Goal: Task Accomplishment & Management: Use online tool/utility

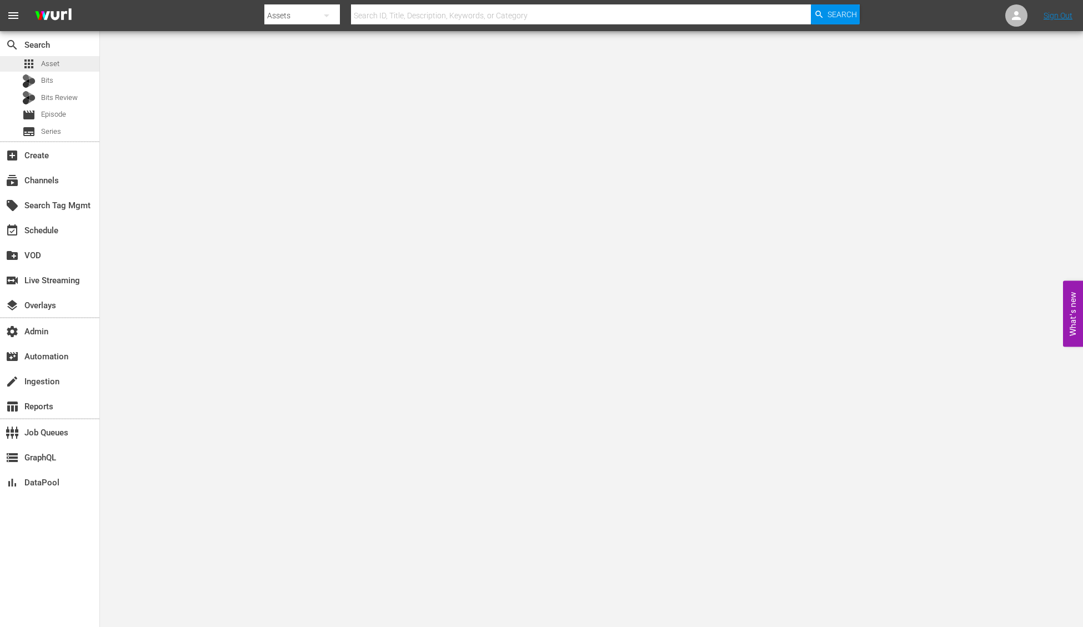
click at [58, 66] on span "Asset" at bounding box center [50, 63] width 18 height 11
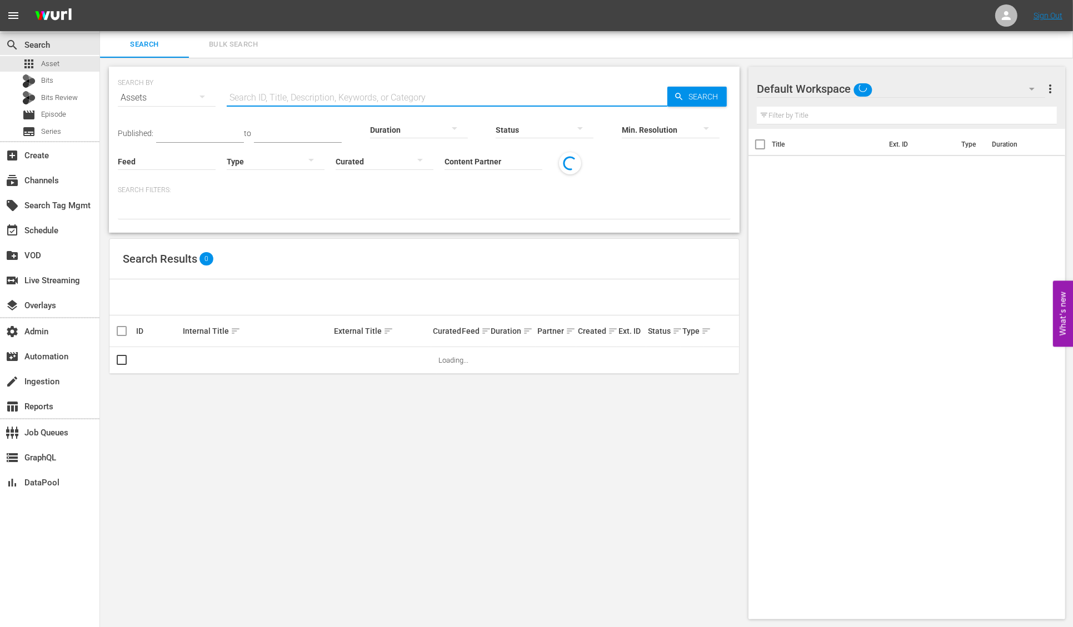
click at [302, 87] on input "text" at bounding box center [447, 97] width 440 height 27
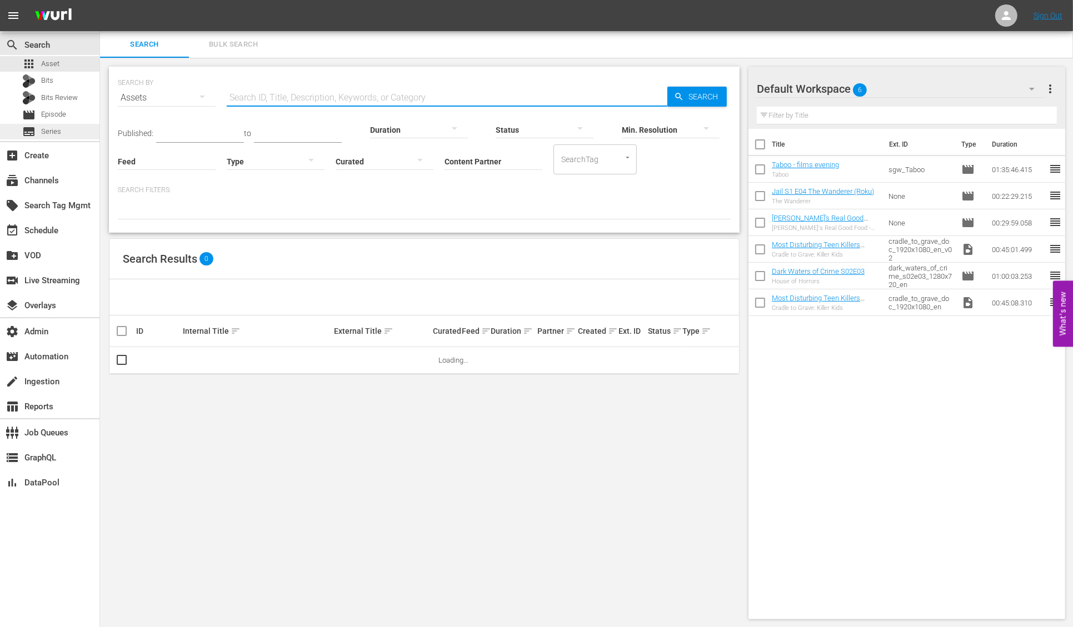
click at [47, 132] on span "Series" at bounding box center [51, 131] width 20 height 11
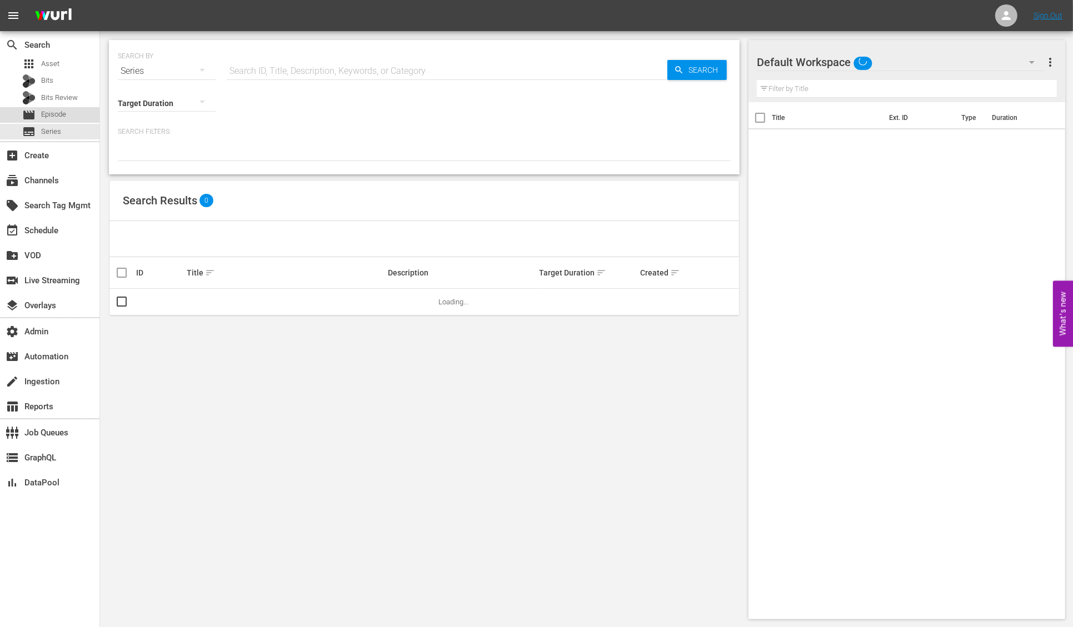
click at [53, 121] on div "movie Episode" at bounding box center [44, 115] width 44 height 16
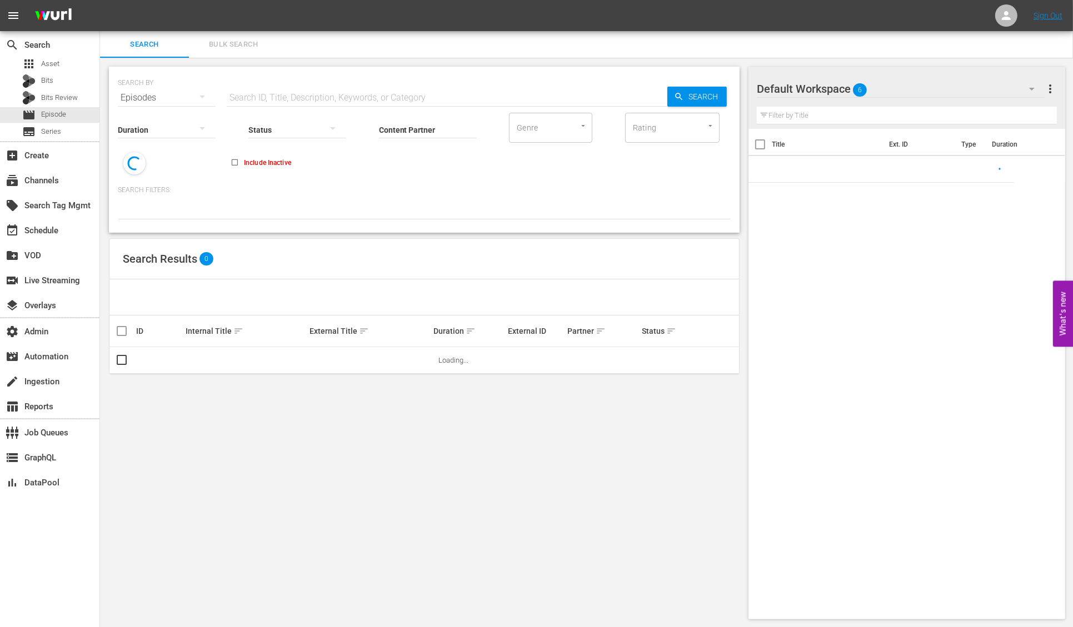
click at [276, 92] on input "text" at bounding box center [447, 97] width 440 height 27
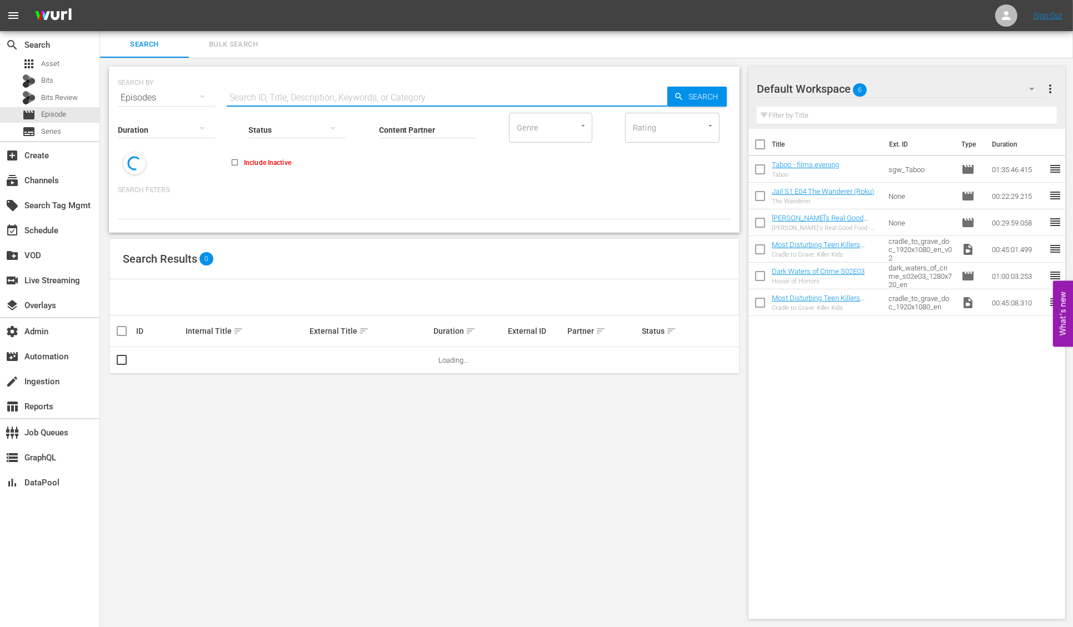
paste input "FACTS: FWWC 2023, [GEOGRAPHIC_DATA] v [GEOGRAPHIC_DATA] (FR) + Rebrand Promo 2"
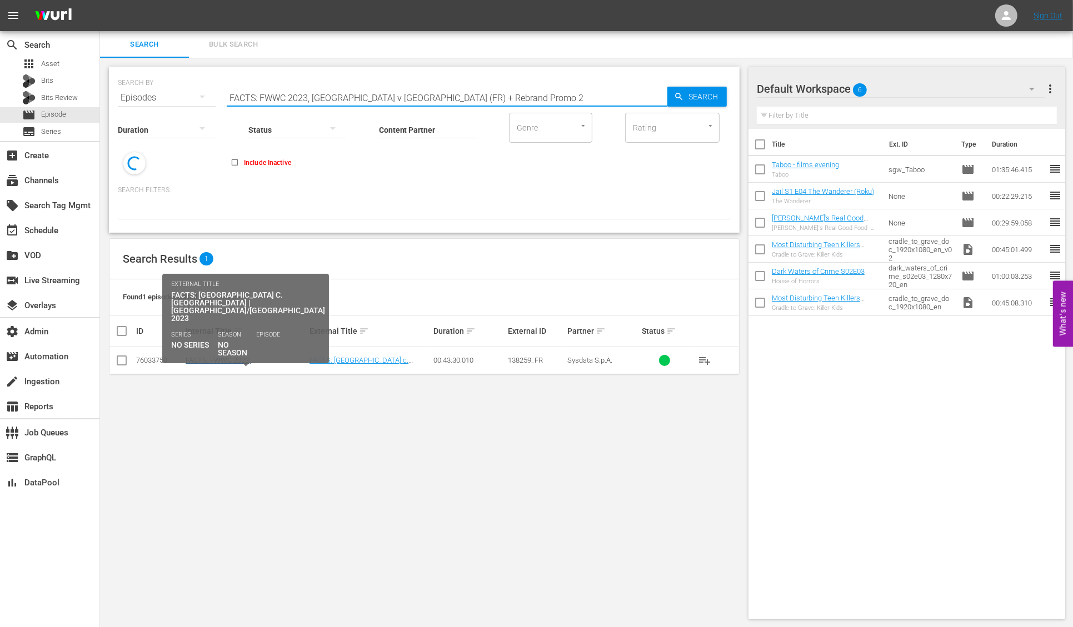
type input "FACTS: FWWC 2023, [GEOGRAPHIC_DATA] v [GEOGRAPHIC_DATA] (FR) + Rebrand Promo 2"
click at [222, 360] on link "FACTS: FWWC 2023, [GEOGRAPHIC_DATA] v [GEOGRAPHIC_DATA] (FR) + Rebrand Promo 2" at bounding box center [243, 372] width 115 height 33
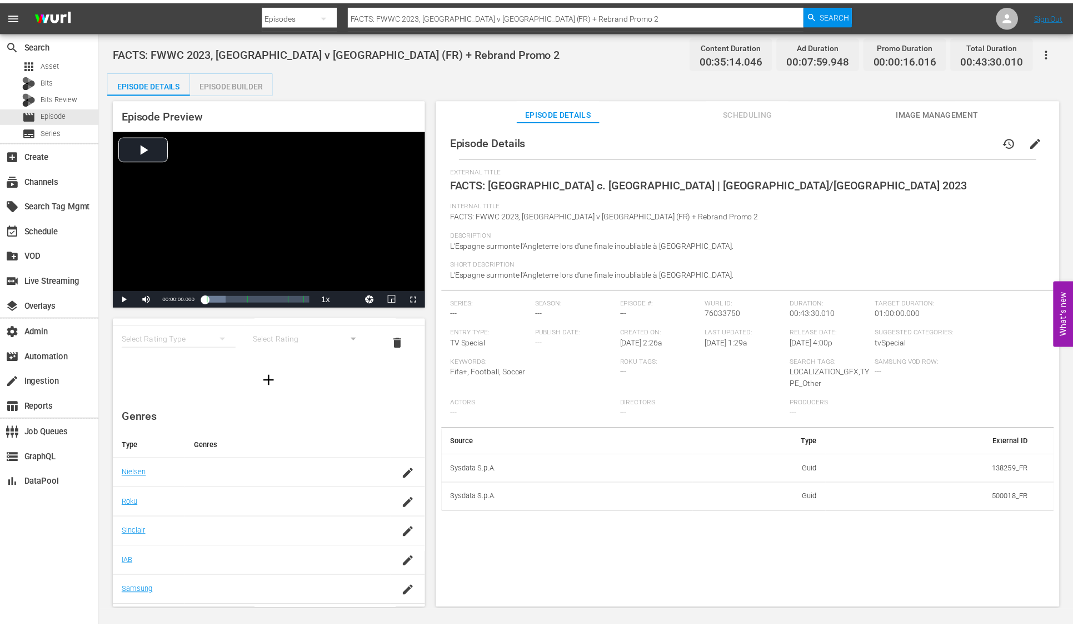
scroll to position [61, 0]
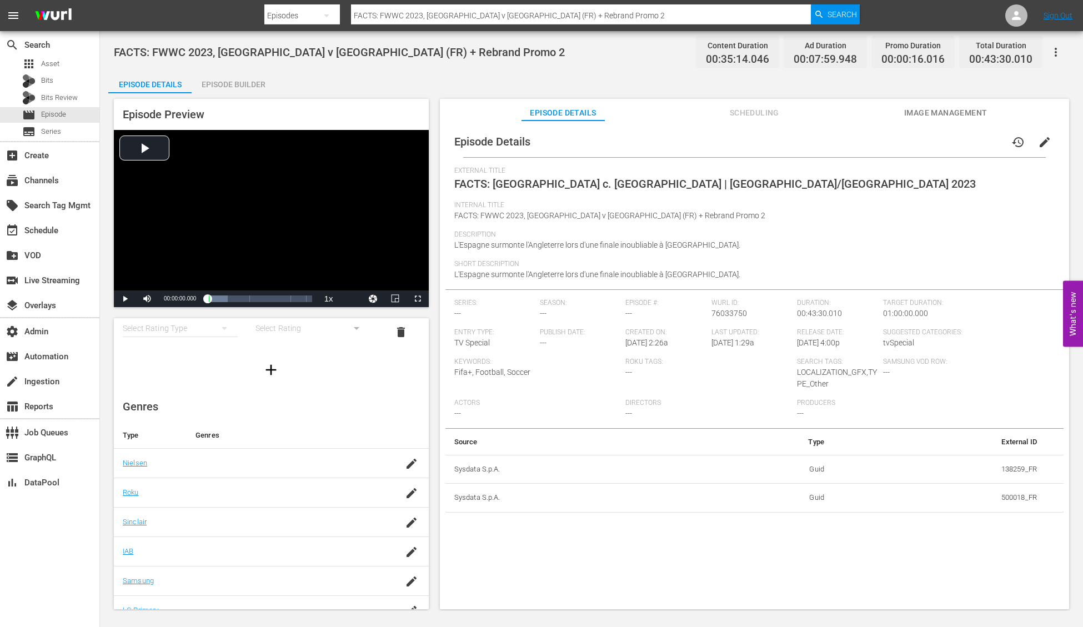
click at [232, 89] on div "Episode Builder" at bounding box center [233, 84] width 83 height 27
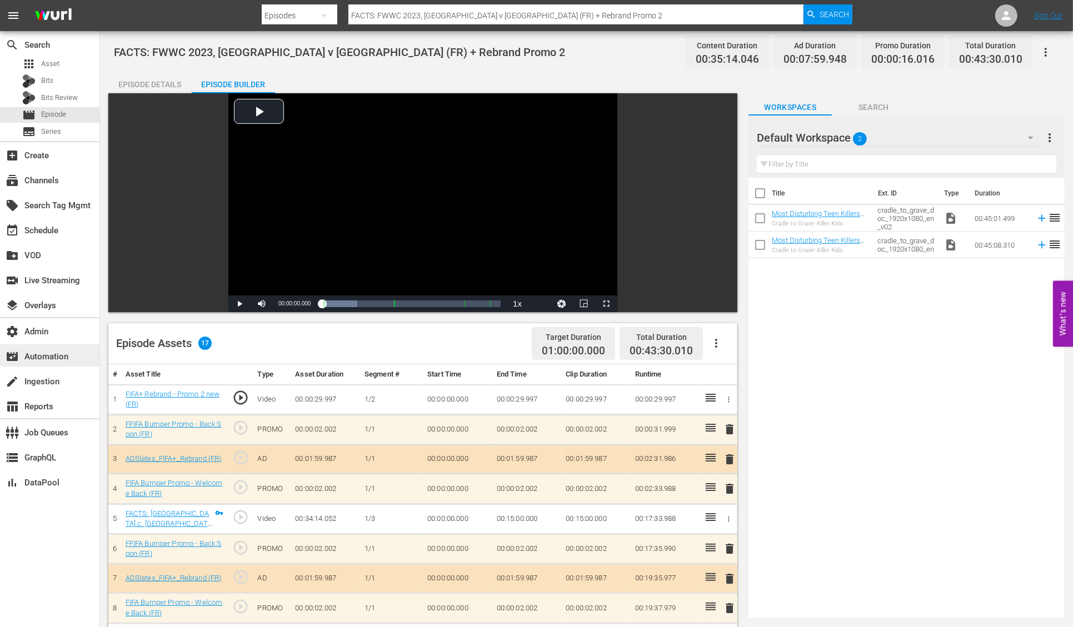
click at [55, 357] on div "movie_filter Automation" at bounding box center [31, 355] width 62 height 10
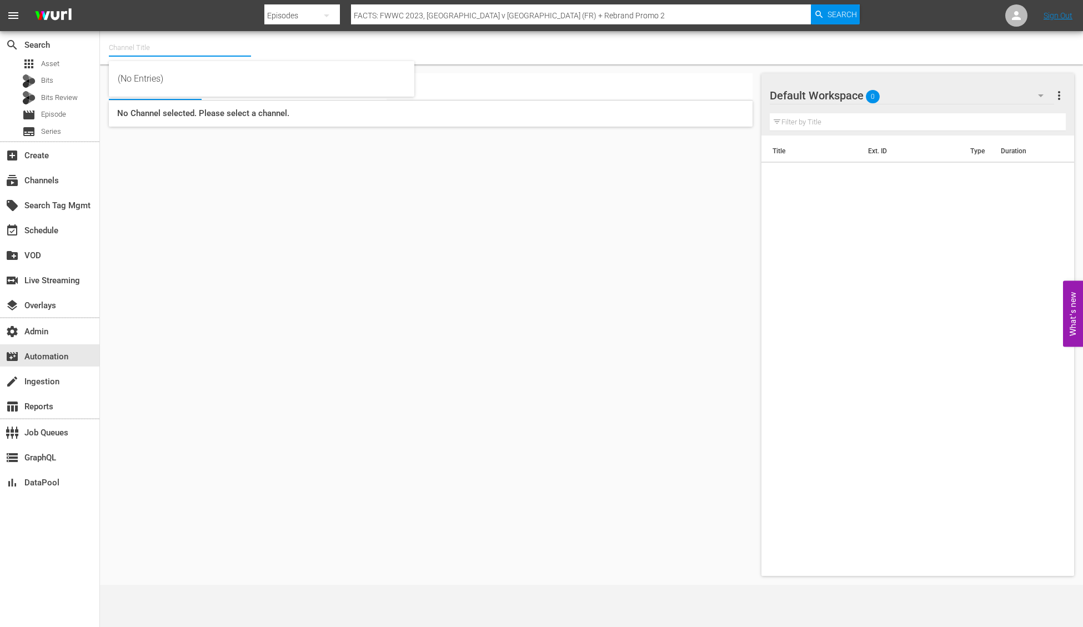
click at [144, 45] on input "text" at bounding box center [180, 47] width 142 height 27
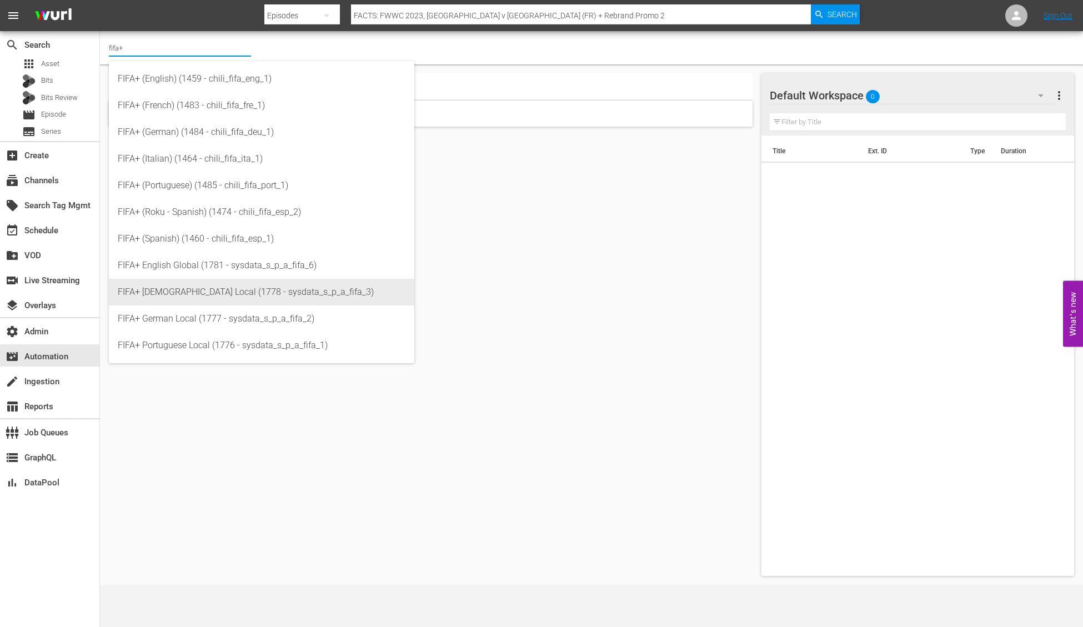
click at [176, 286] on div "FIFA+ [DEMOGRAPHIC_DATA] Local (1778 - sysdata_s_p_a_fifa_3)" at bounding box center [262, 292] width 288 height 27
type input "FIFA+ [DEMOGRAPHIC_DATA] Local (1778 - sysdata_s_p_a_fifa_3)"
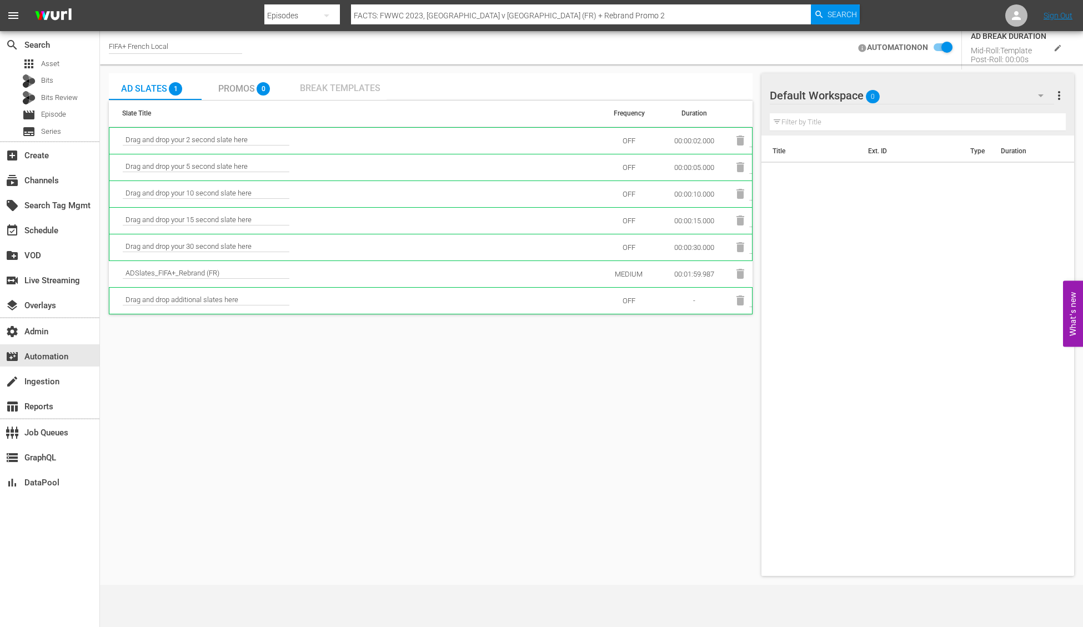
click at [337, 84] on span "Break Templates" at bounding box center [340, 88] width 81 height 11
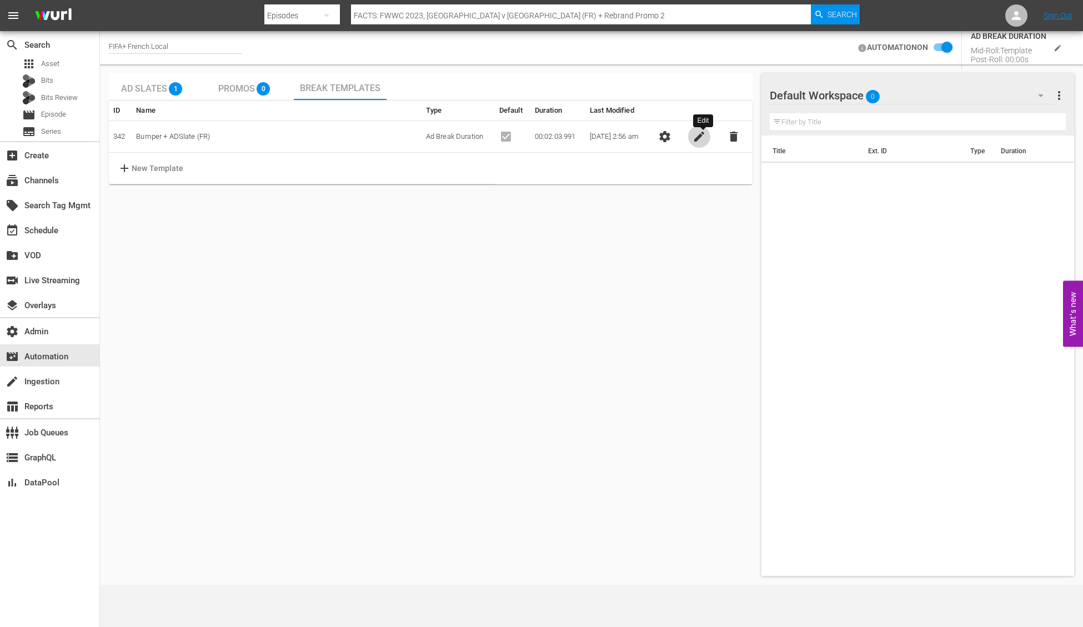
click at [703, 139] on span "edit" at bounding box center [699, 136] width 13 height 13
click at [248, 132] on td "Bumper + ADSlate (FR)" at bounding box center [277, 137] width 289 height 32
click at [727, 139] on span "close" at bounding box center [720, 136] width 13 height 13
click at [158, 164] on p "New Template" at bounding box center [158, 169] width 52 height 12
click at [493, 163] on body "menu Search By Episodes Search ID, Title, Description, Keywords, or Category FA…" at bounding box center [541, 313] width 1083 height 627
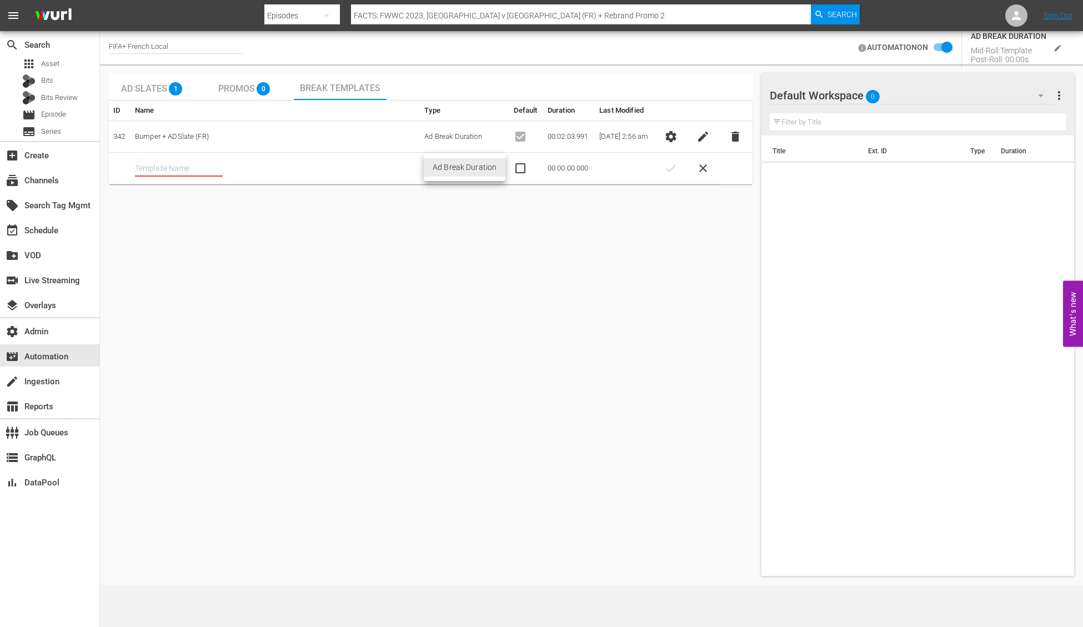
click at [492, 170] on li "Ad Break Duration" at bounding box center [465, 167] width 82 height 18
click at [482, 165] on body "menu Search By Episodes Search ID, Title, Description, Keywords, or Category FA…" at bounding box center [541, 313] width 1083 height 627
click at [703, 166] on div at bounding box center [541, 313] width 1083 height 627
click at [706, 166] on span "close" at bounding box center [702, 168] width 13 height 13
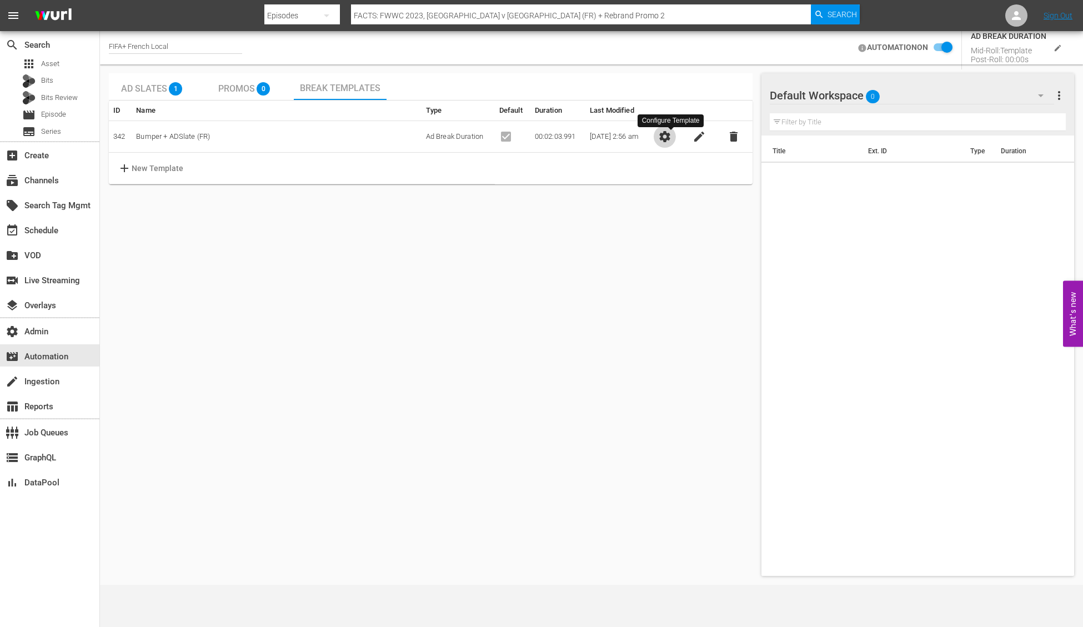
click at [671, 136] on span "settings" at bounding box center [664, 136] width 13 height 13
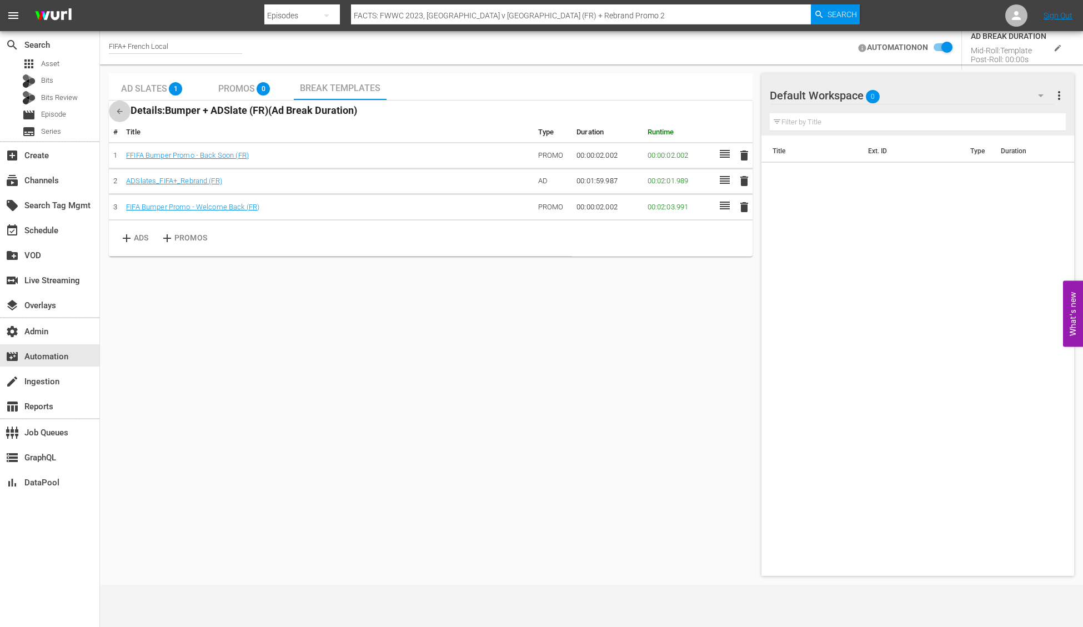
click at [117, 113] on icon "button" at bounding box center [120, 111] width 8 height 8
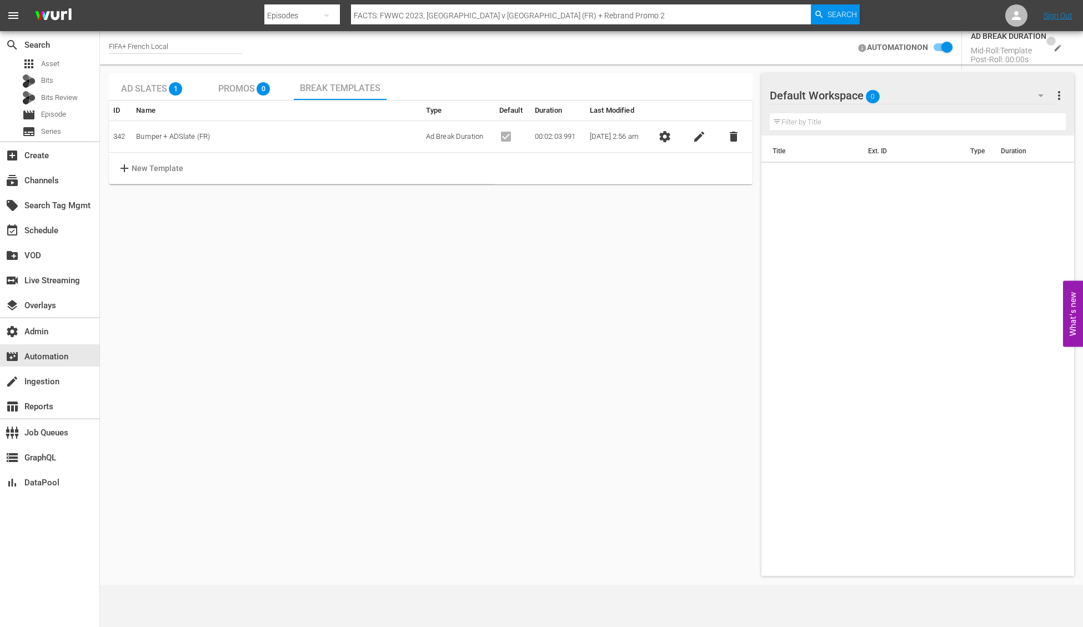
click at [1055, 44] on icon "edit" at bounding box center [1058, 48] width 8 height 8
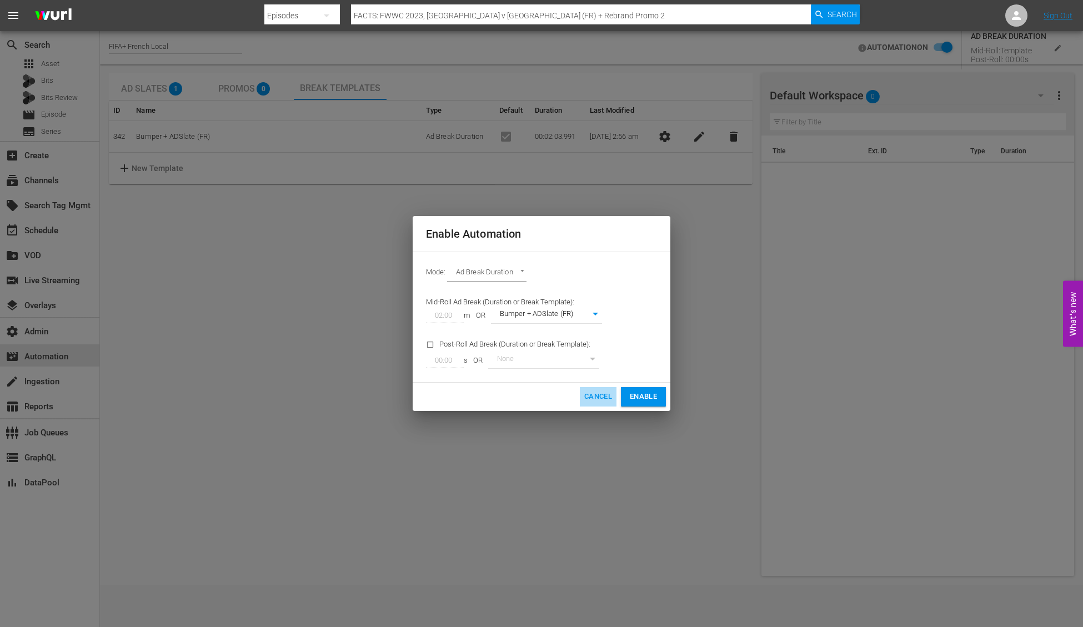
click at [597, 400] on span "Cancel" at bounding box center [598, 396] width 28 height 13
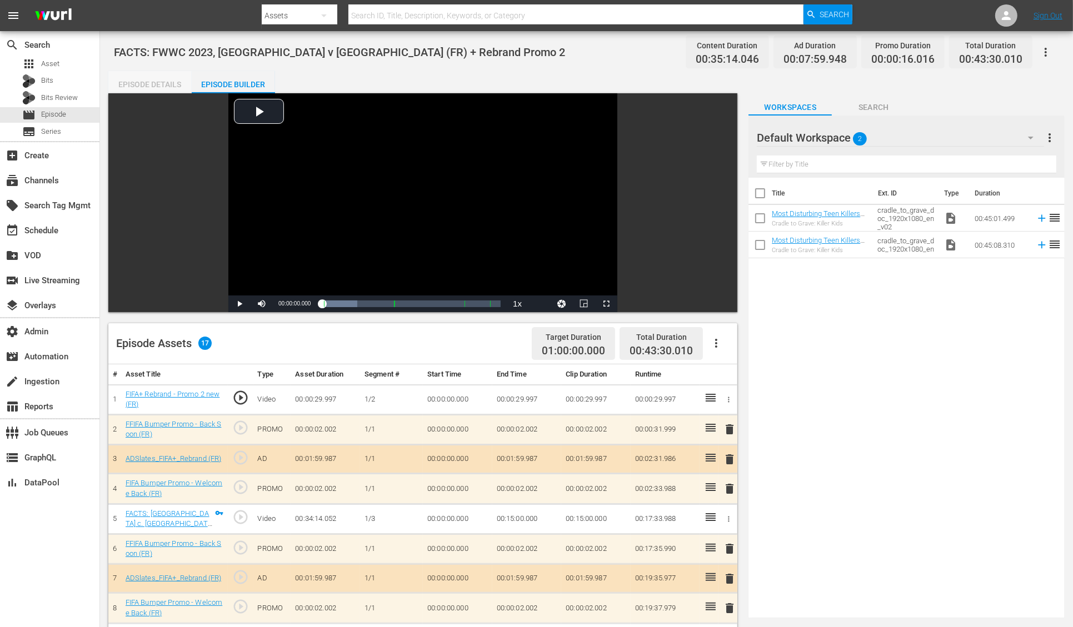
click at [166, 78] on div "Episode Details" at bounding box center [149, 84] width 83 height 27
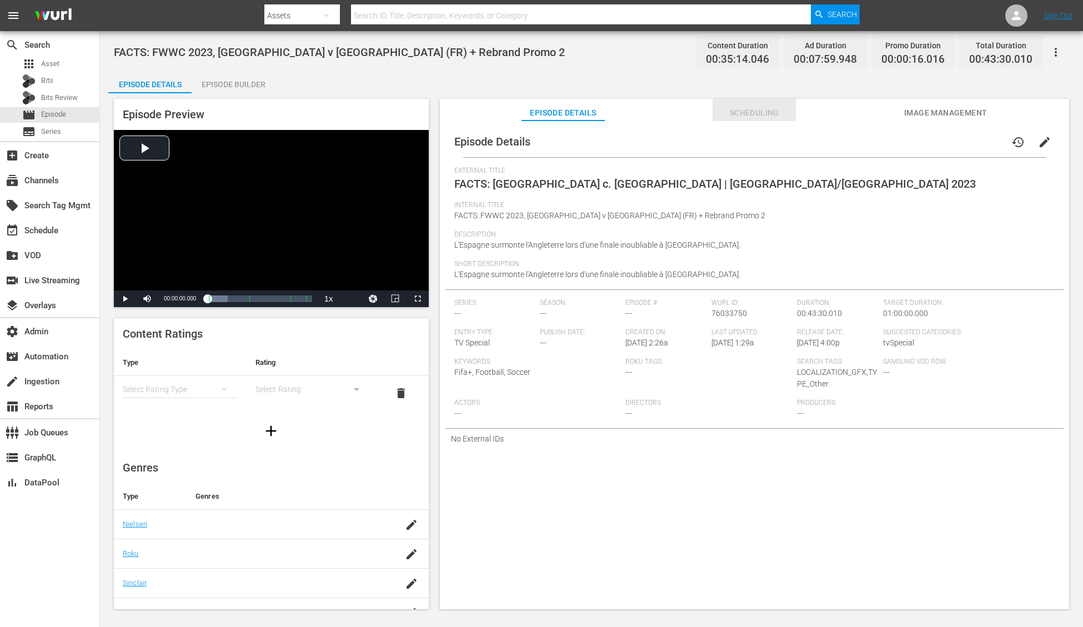
click at [774, 112] on span "Scheduling" at bounding box center [754, 113] width 83 height 14
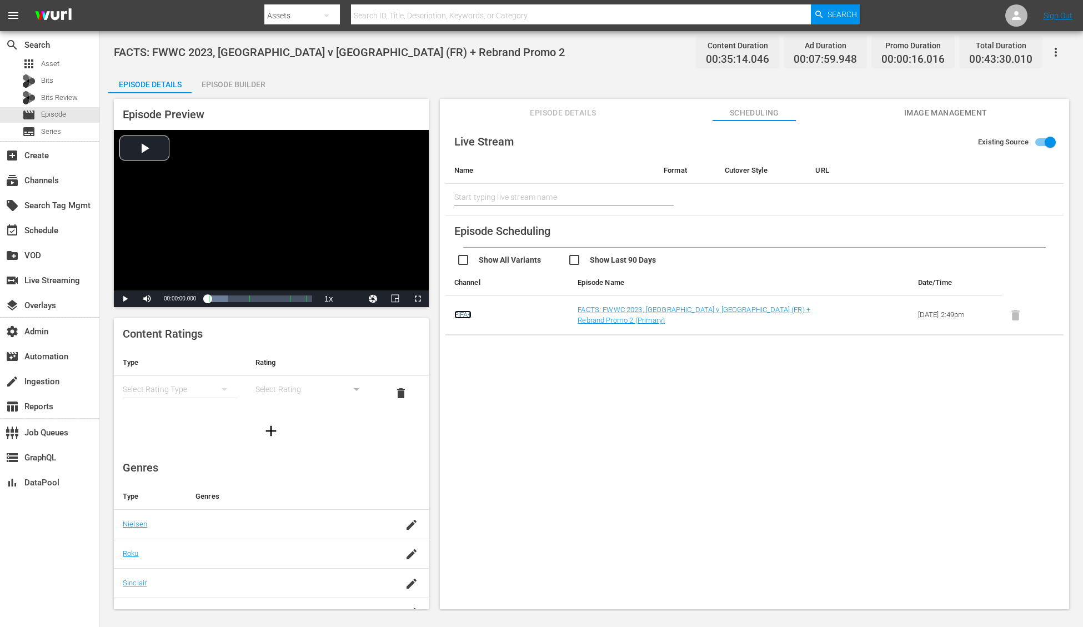
click at [464, 310] on link "FIFA+" at bounding box center [463, 314] width 18 height 8
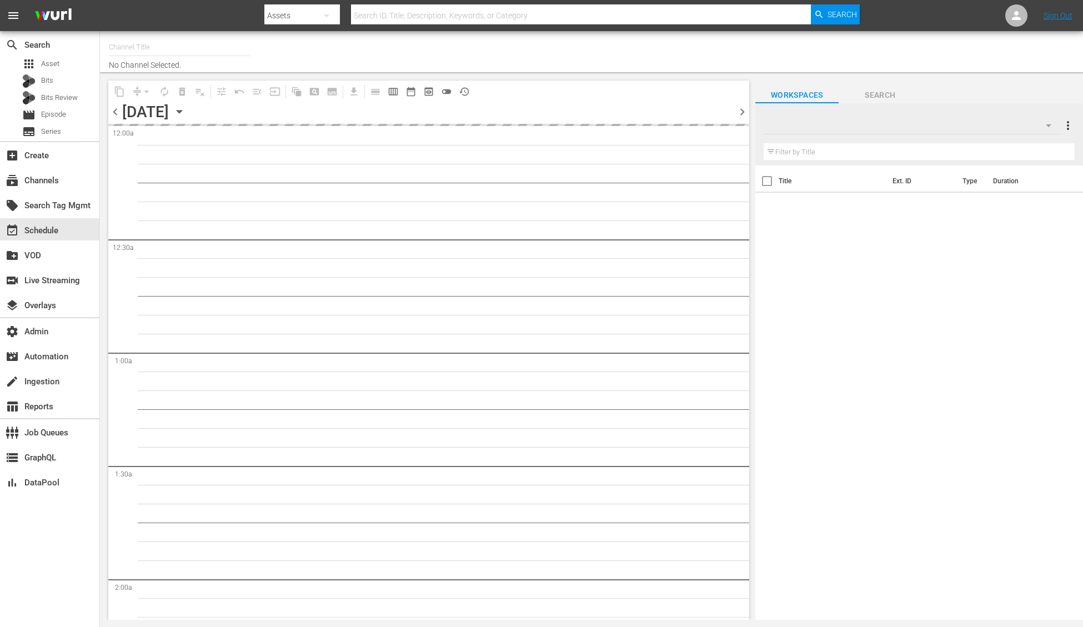
type input "FIFA+ French Local (1778)"
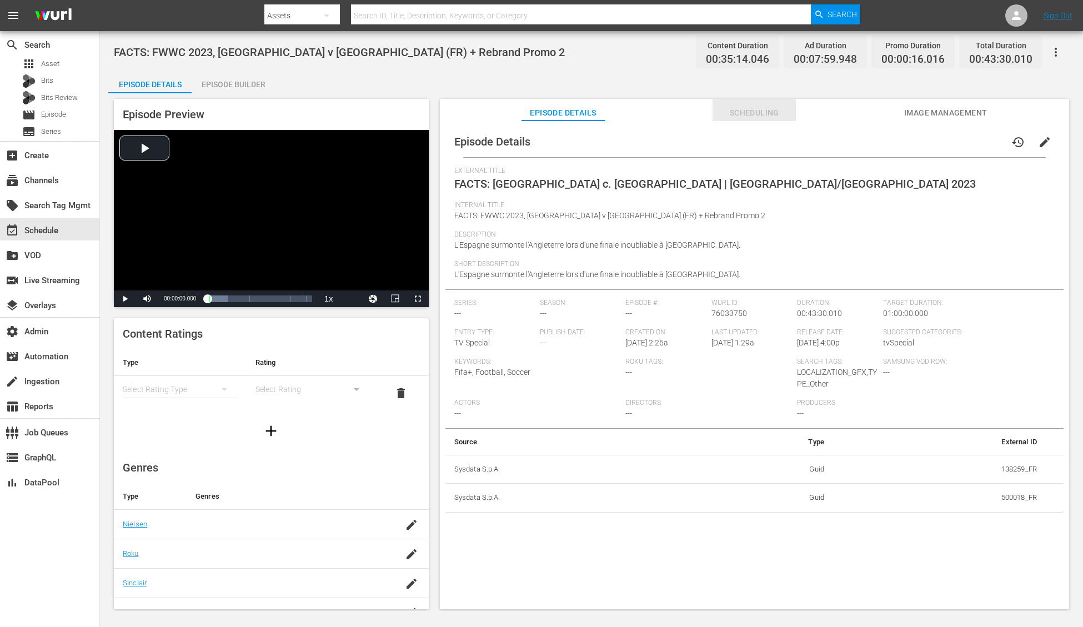
click at [744, 109] on span "Scheduling" at bounding box center [754, 113] width 83 height 14
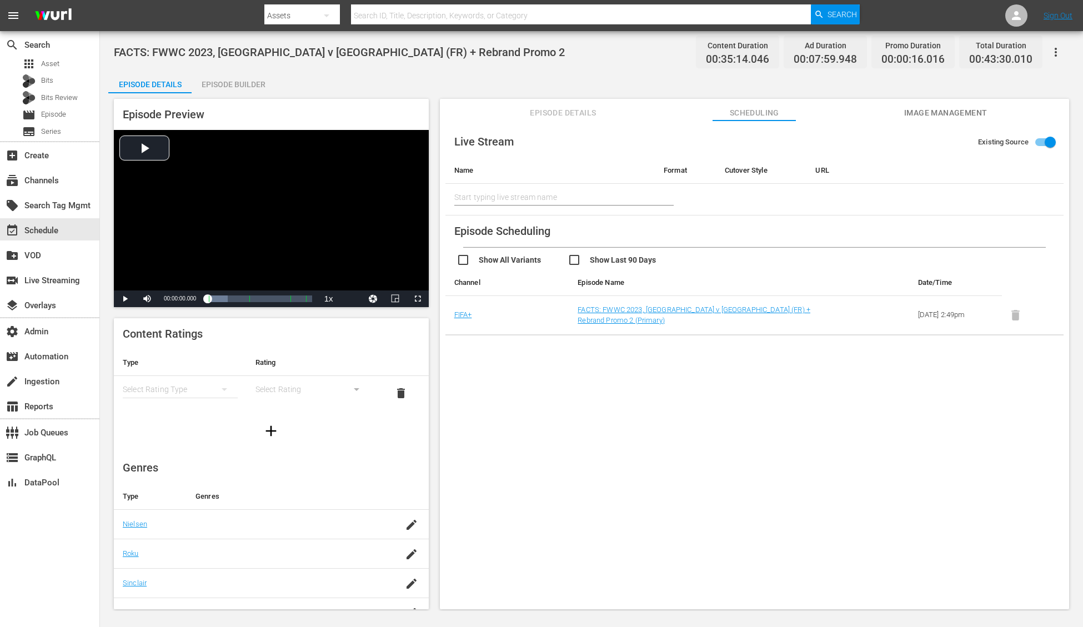
click at [241, 79] on div "Episode Builder" at bounding box center [233, 84] width 83 height 27
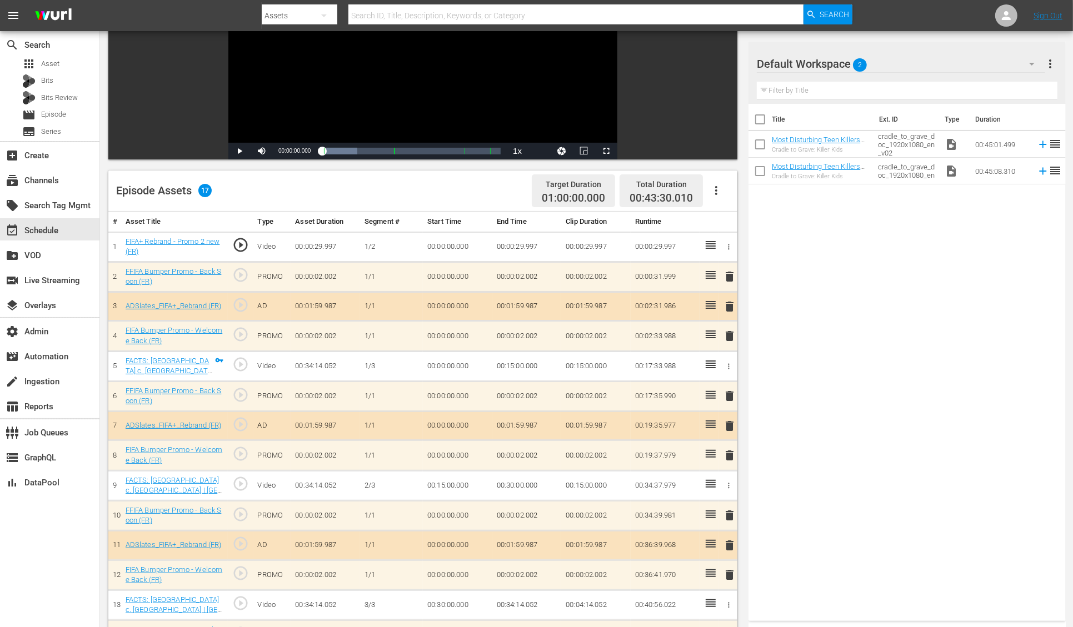
scroll to position [156, 0]
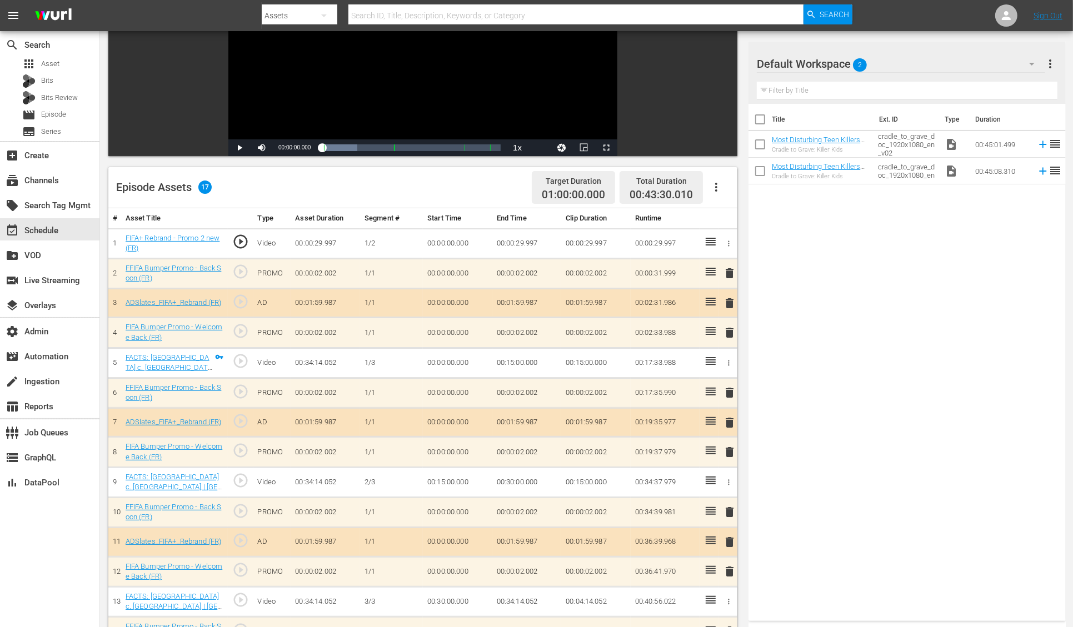
click at [715, 184] on icon "button" at bounding box center [716, 187] width 2 height 9
click at [884, 318] on div "Title Ext. ID Type Duration Most Disturbing Teen Killers Reacting To Insane Sen…" at bounding box center [906, 360] width 317 height 513
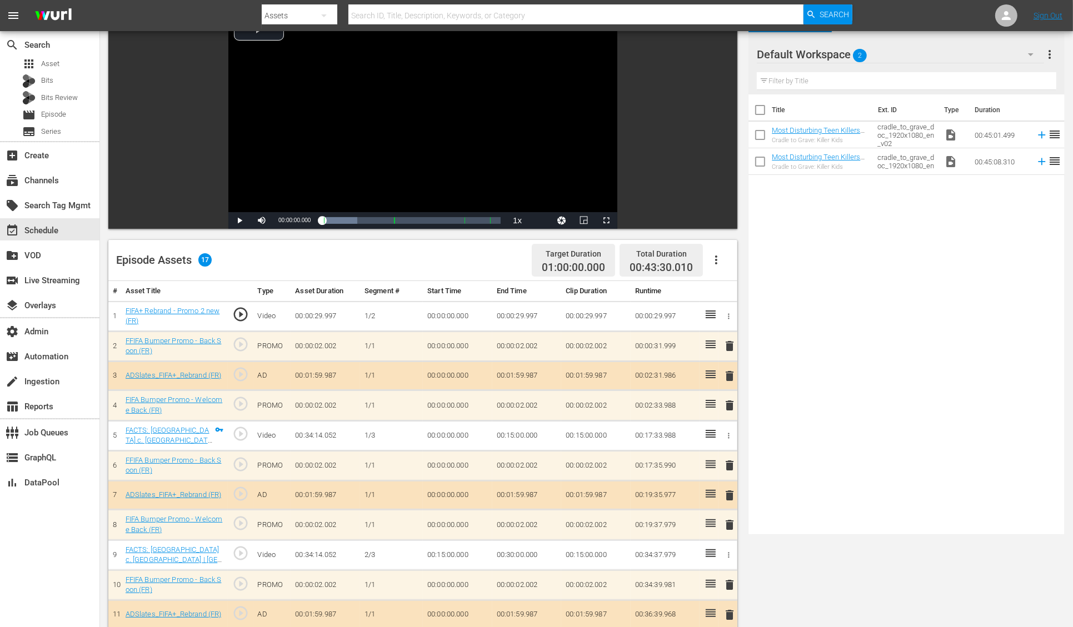
scroll to position [0, 0]
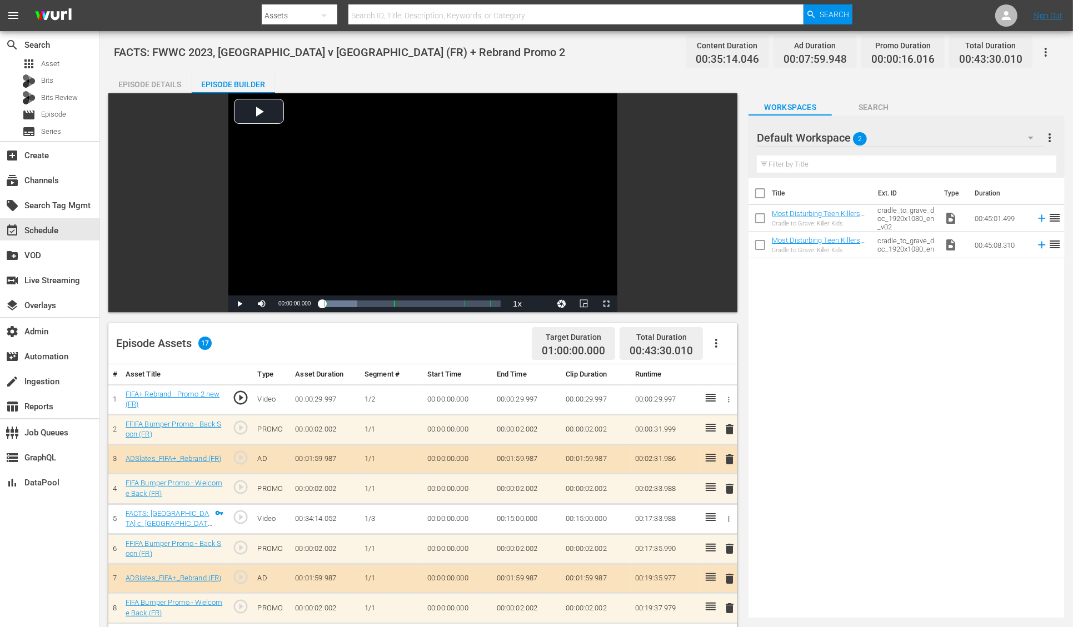
click at [887, 375] on div "Title Ext. ID Type Duration Most Disturbing Teen Killers Reacting To Insane Sen…" at bounding box center [906, 396] width 316 height 436
click at [157, 392] on link "FIFA+ Rebrand - Promo 2 new (FR)" at bounding box center [173, 399] width 94 height 19
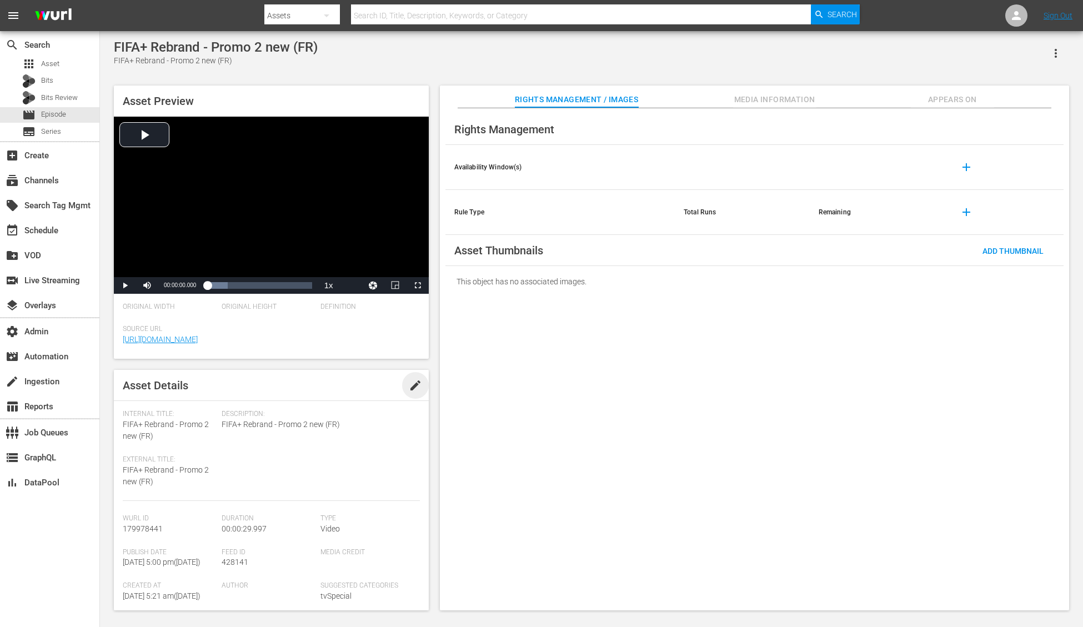
click at [413, 384] on span "edit" at bounding box center [415, 385] width 13 height 13
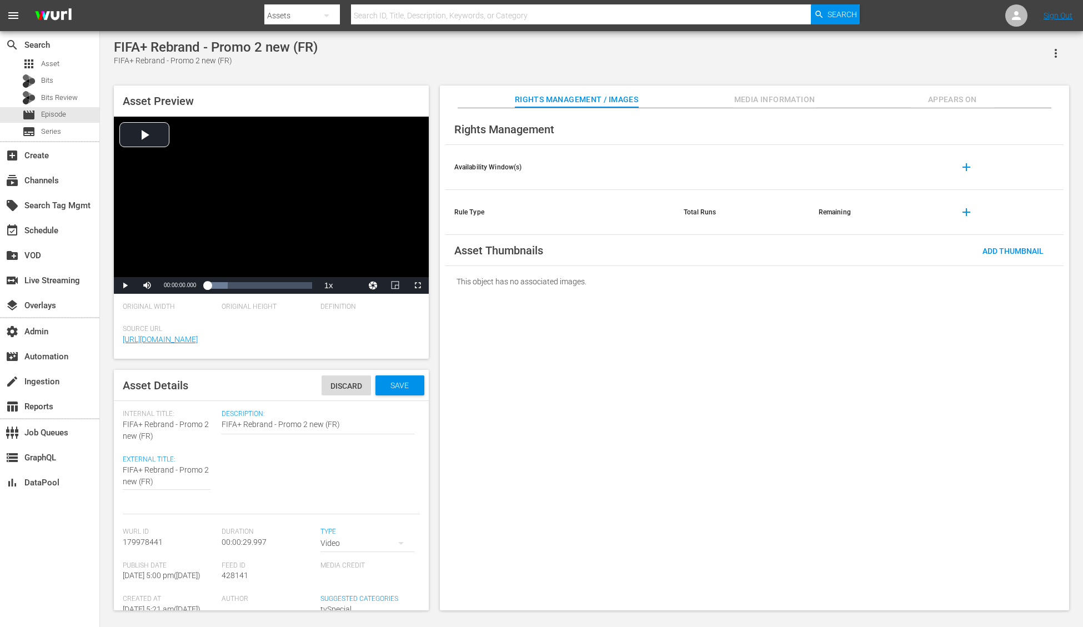
click at [394, 542] on icon "button" at bounding box center [400, 543] width 13 height 13
click at [330, 382] on div "Video Ad Bits Live Promo" at bounding box center [541, 313] width 1083 height 627
click at [322, 382] on span "Discard" at bounding box center [346, 386] width 49 height 9
